Goal: Complete application form

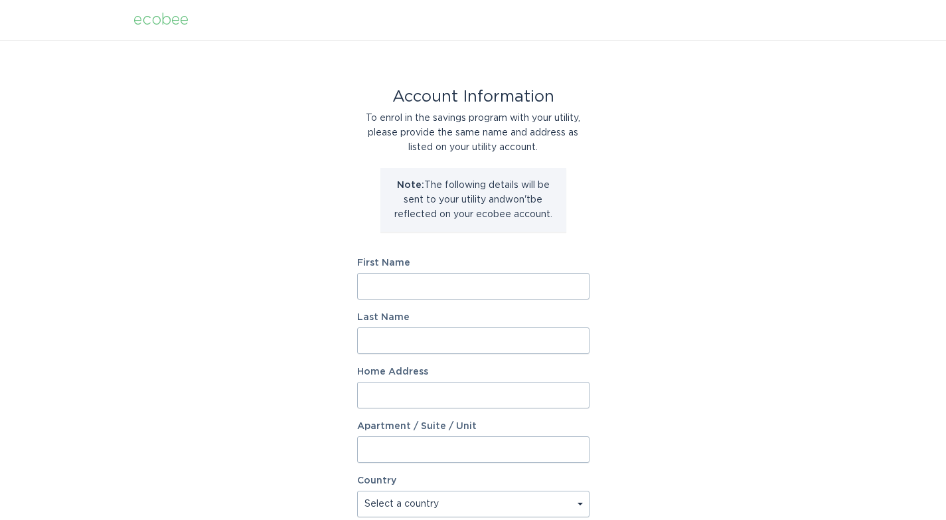
click at [469, 276] on input "First Name" at bounding box center [473, 286] width 232 height 27
type input "[PERSON_NAME]"
type input "[STREET_ADDRESS]"
select select "CA"
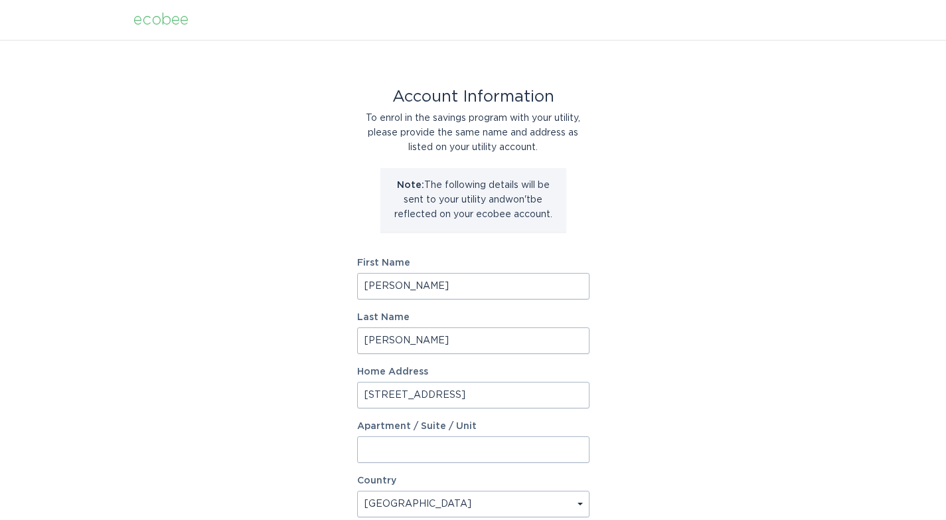
type input "[GEOGRAPHIC_DATA]"
type input "M4B 3J1"
select select "ON"
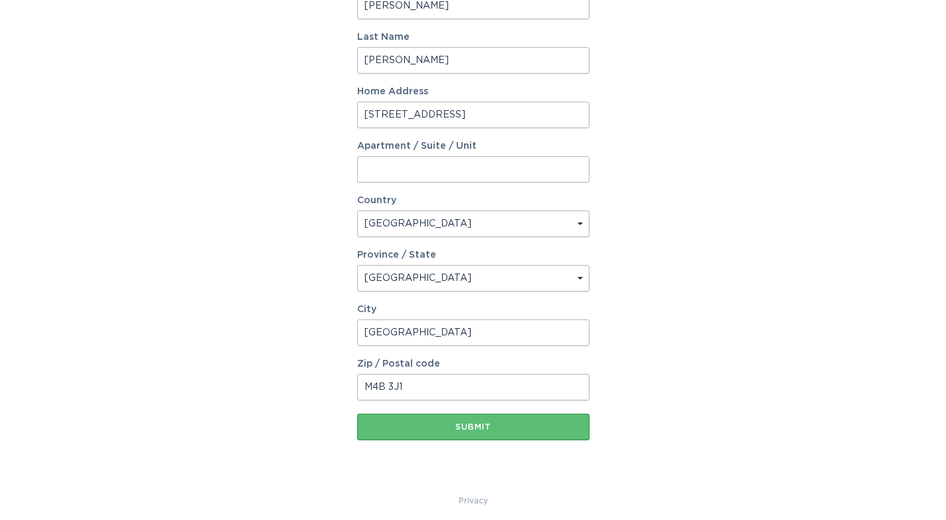
scroll to position [288, 0]
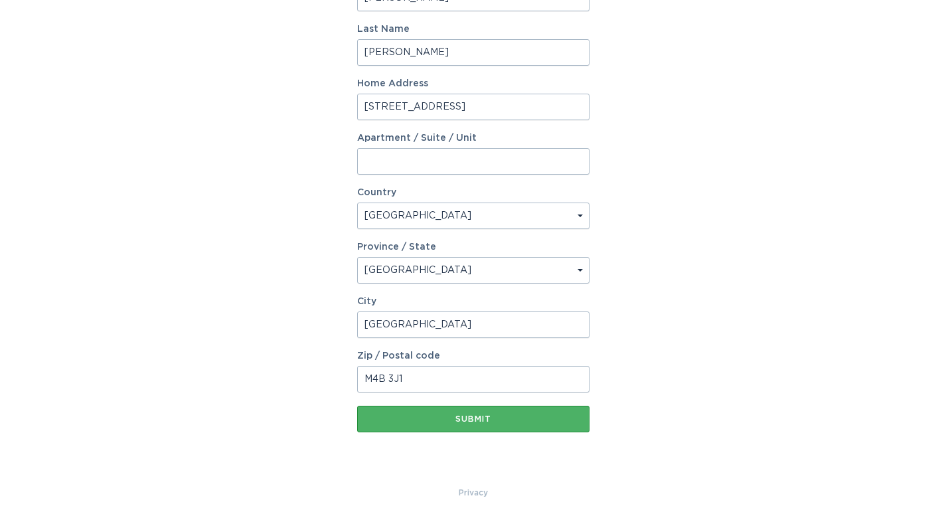
click at [487, 416] on div "Submit" at bounding box center [473, 419] width 219 height 8
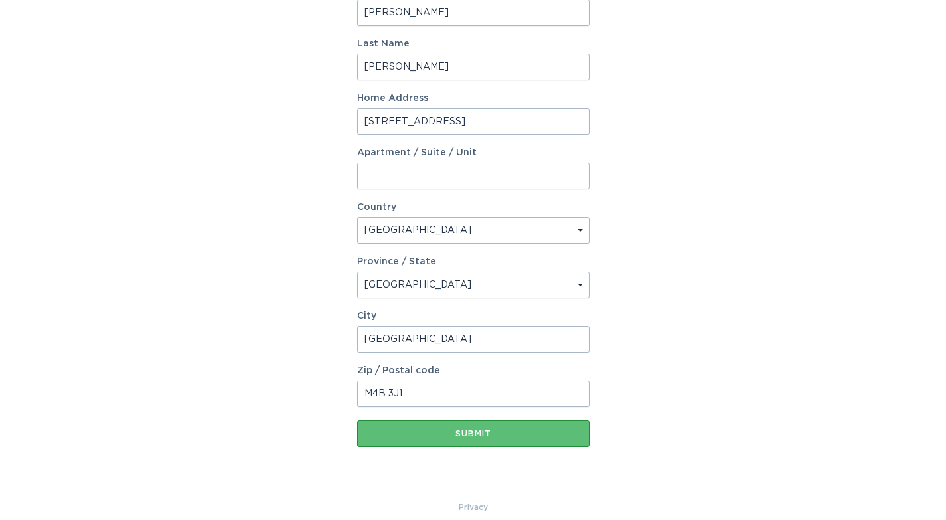
scroll to position [303, 0]
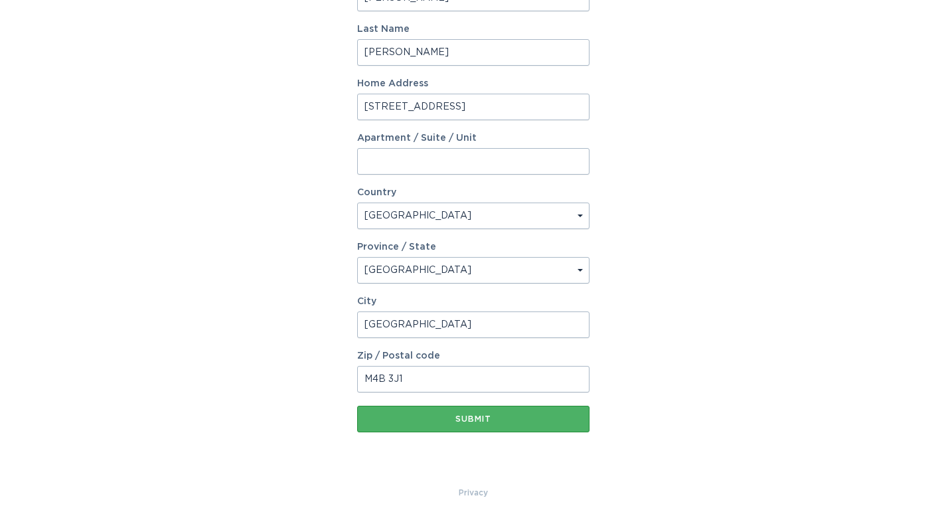
click at [477, 418] on div "Submit" at bounding box center [473, 419] width 219 height 8
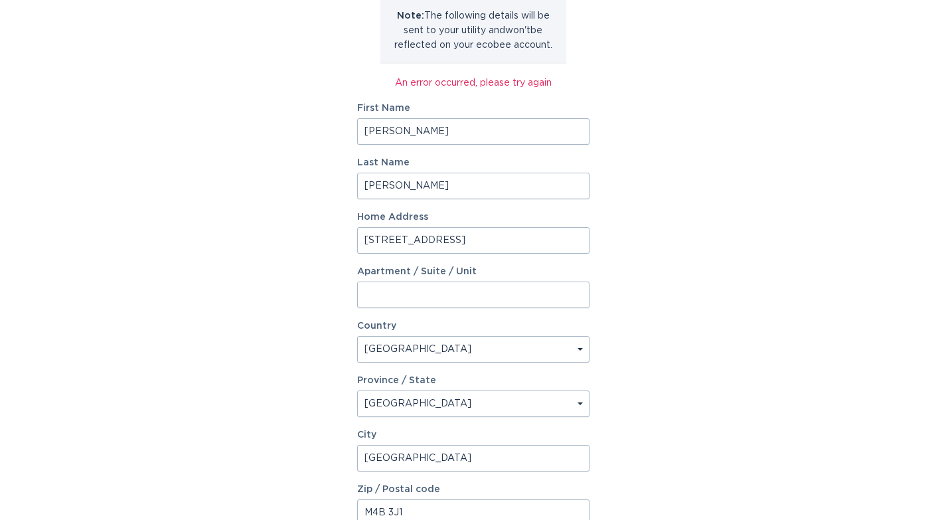
scroll to position [0, 0]
